Goal: Navigation & Orientation: Find specific page/section

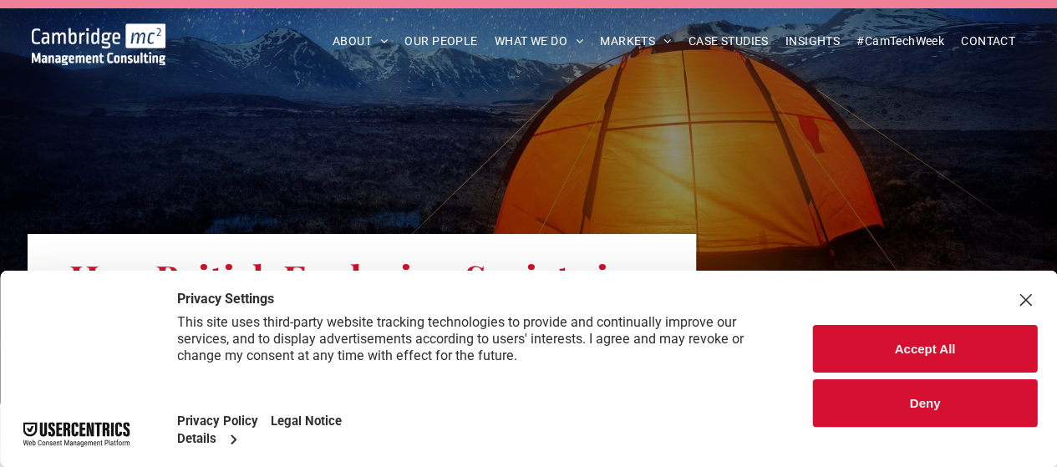
click at [919, 402] on button "Deny" at bounding box center [925, 403] width 224 height 48
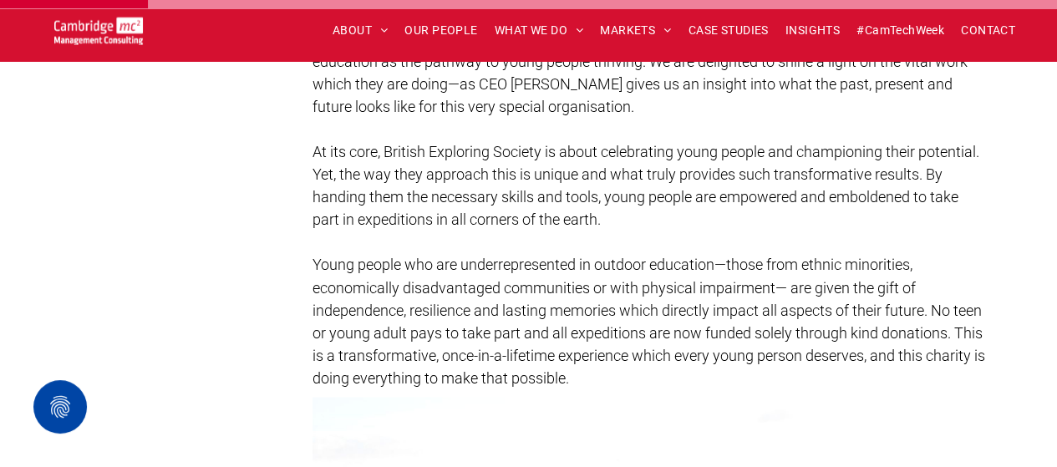
scroll to position [1331, 0]
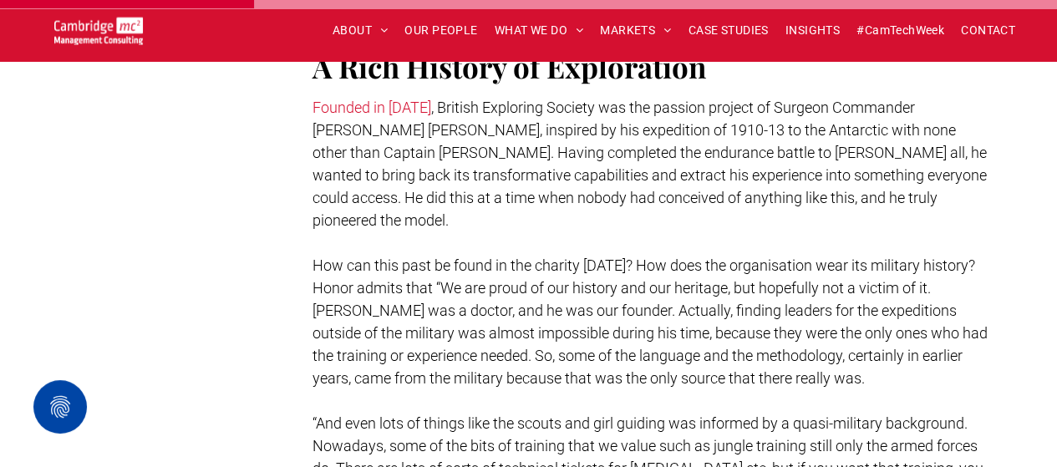
scroll to position [2200, 0]
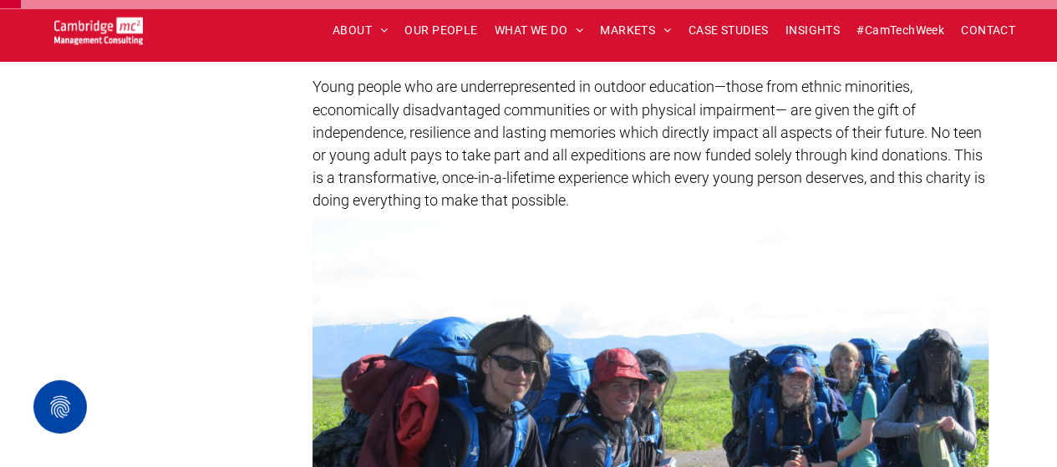
scroll to position [0, 0]
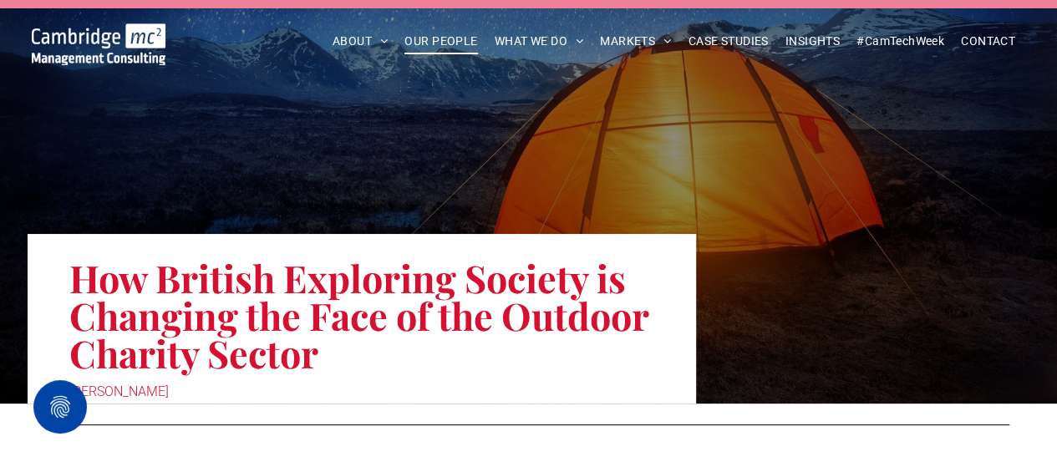
click at [445, 48] on span "OUR PEOPLE" at bounding box center [440, 41] width 73 height 26
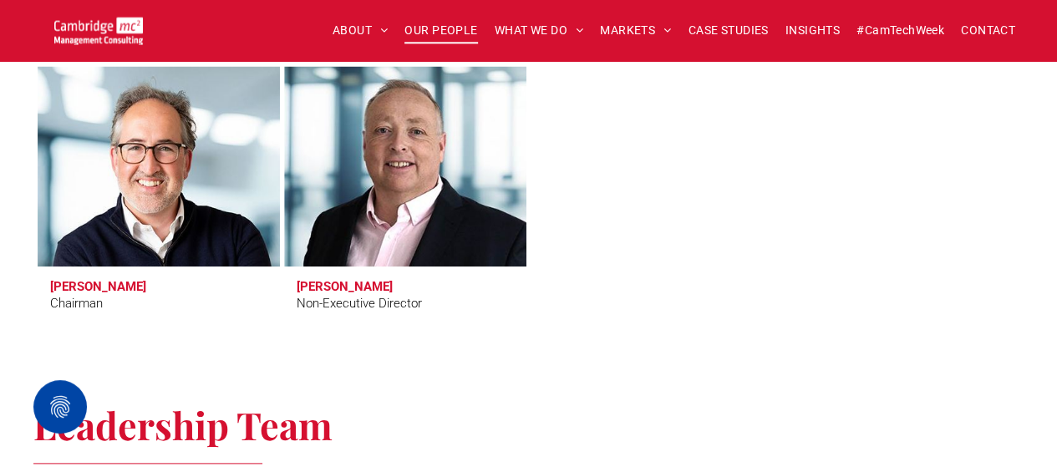
scroll to position [817, 0]
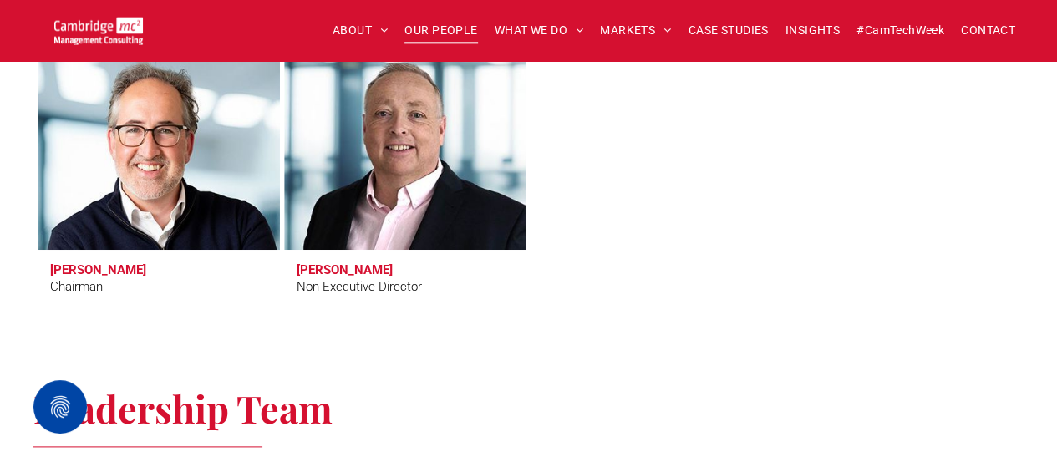
click at [104, 204] on link at bounding box center [158, 149] width 257 height 212
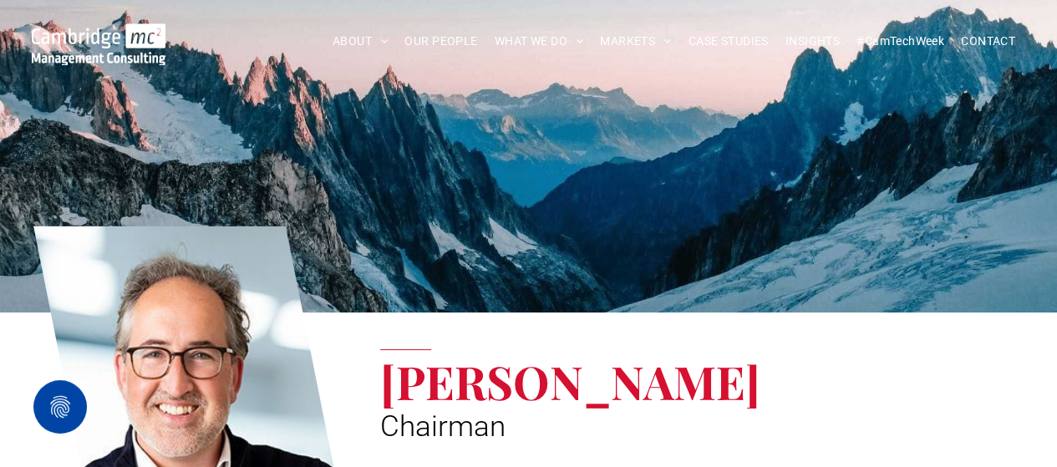
click at [438, 173] on div at bounding box center [528, 156] width 1057 height 313
